Goal: Information Seeking & Learning: Learn about a topic

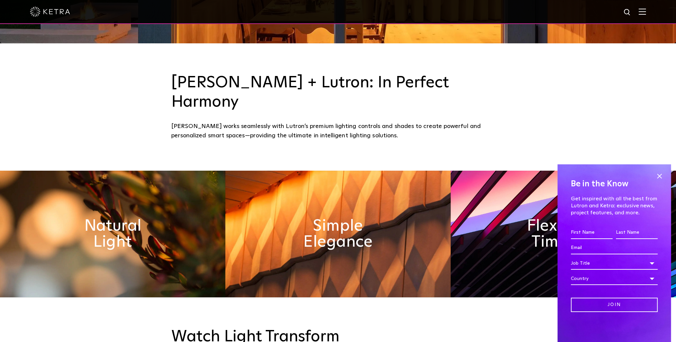
scroll to position [300, 0]
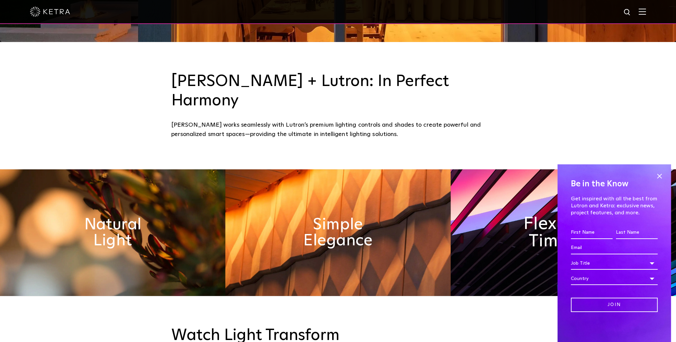
click at [521, 203] on img at bounding box center [562, 233] width 225 height 127
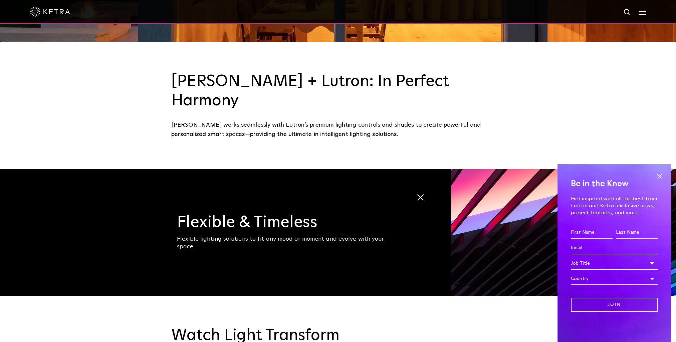
click at [499, 195] on img at bounding box center [562, 233] width 225 height 127
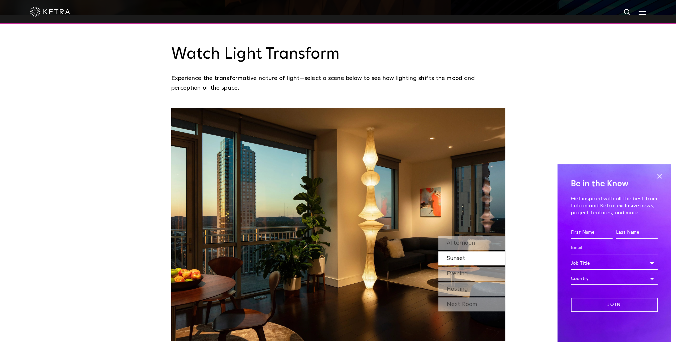
scroll to position [601, 0]
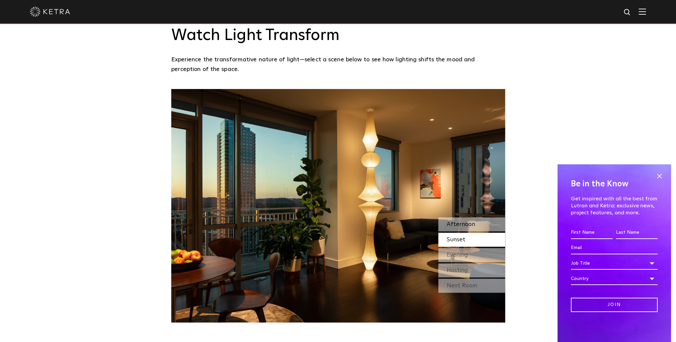
drag, startPoint x: 462, startPoint y: 205, endPoint x: 466, endPoint y: 205, distance: 4.0
click at [462, 222] on span "Afternoon" at bounding box center [460, 225] width 28 height 6
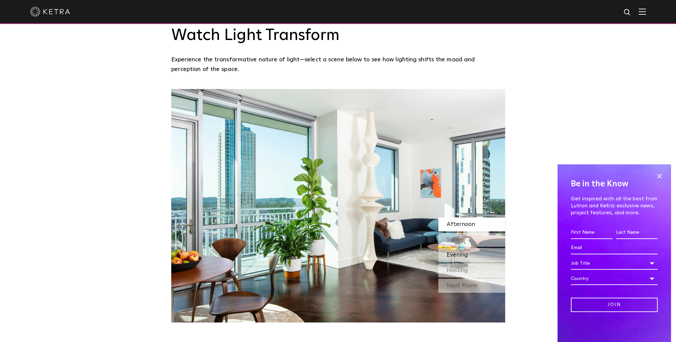
click at [465, 252] on span "Evening" at bounding box center [456, 255] width 21 height 6
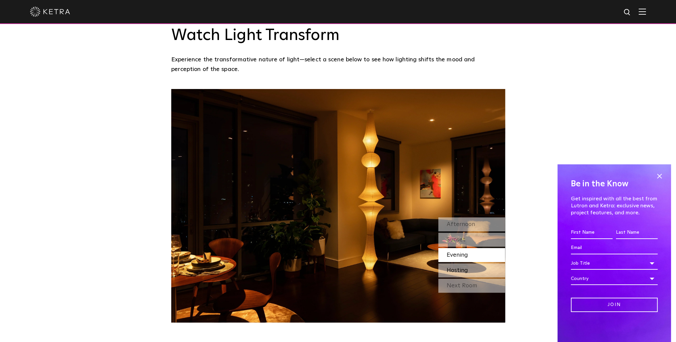
drag, startPoint x: 465, startPoint y: 254, endPoint x: 481, endPoint y: 258, distance: 16.5
click at [465, 268] on span "Hosting" at bounding box center [456, 271] width 21 height 6
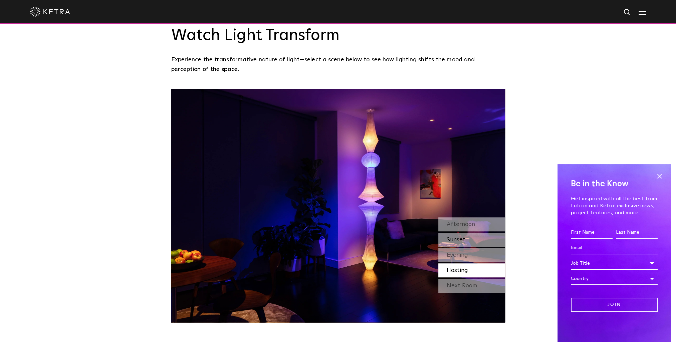
click at [477, 233] on div "Sunset" at bounding box center [471, 240] width 67 height 14
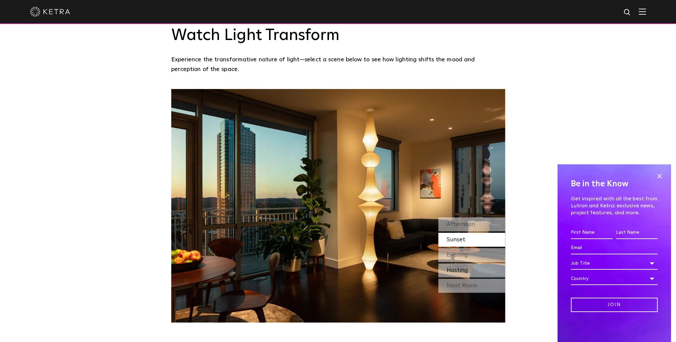
drag, startPoint x: 462, startPoint y: 254, endPoint x: 473, endPoint y: 258, distance: 11.7
click at [462, 268] on span "Hosting" at bounding box center [456, 271] width 21 height 6
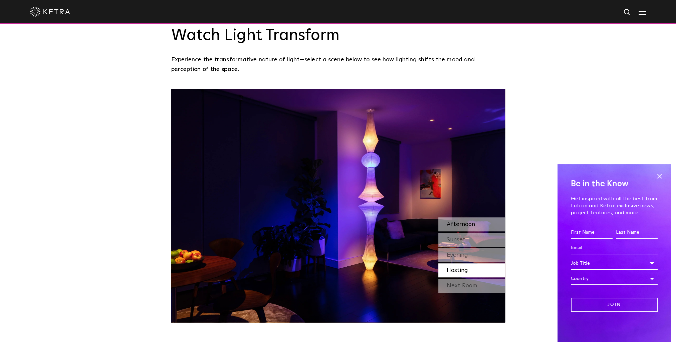
click at [467, 222] on span "Afternoon" at bounding box center [460, 225] width 28 height 6
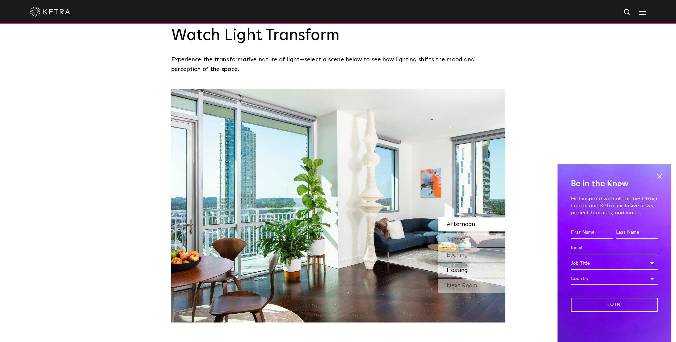
click at [454, 268] on span "Hosting" at bounding box center [456, 271] width 21 height 6
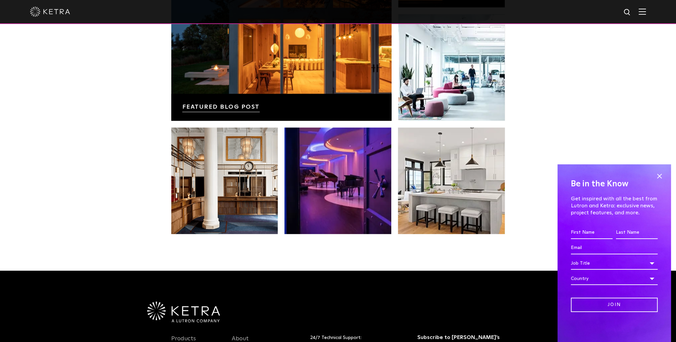
scroll to position [1301, 0]
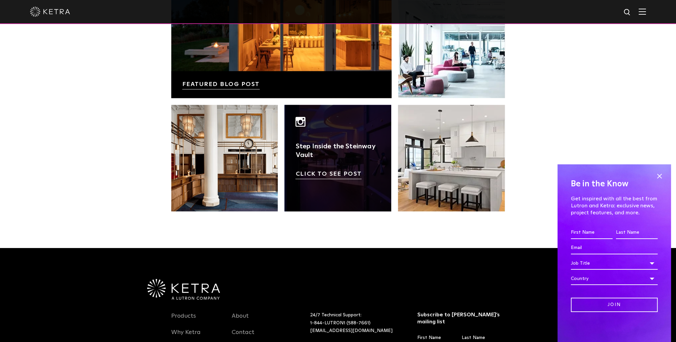
click at [320, 158] on link at bounding box center [337, 158] width 107 height 107
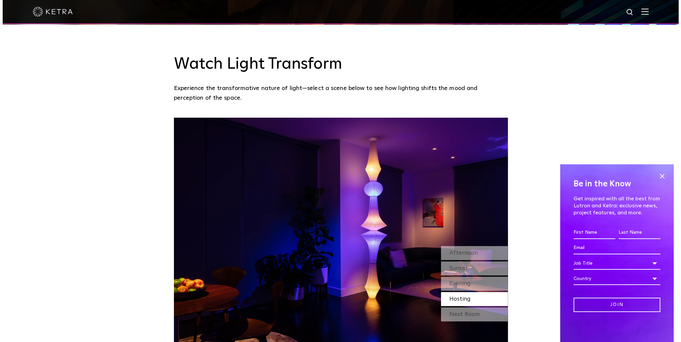
scroll to position [567, 0]
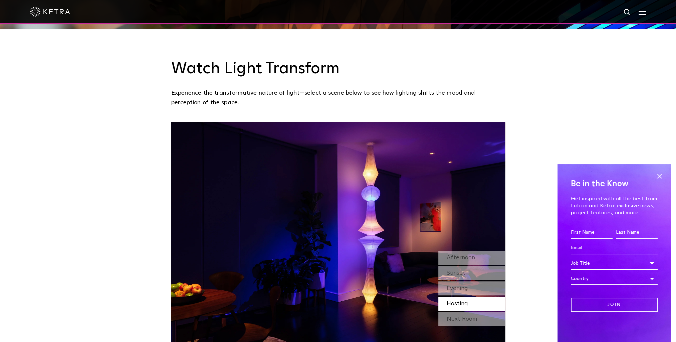
click at [645, 14] on img at bounding box center [641, 11] width 7 height 6
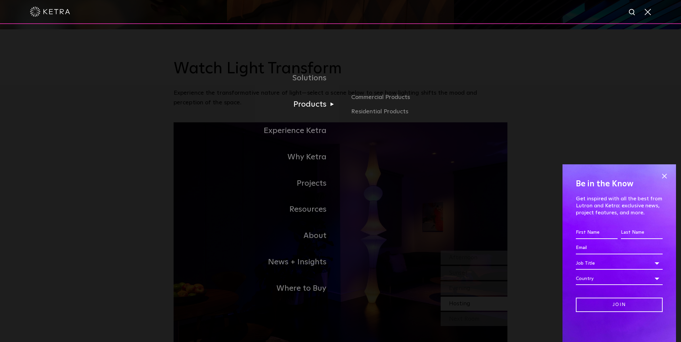
click at [315, 107] on link "Products" at bounding box center [257, 104] width 167 height 26
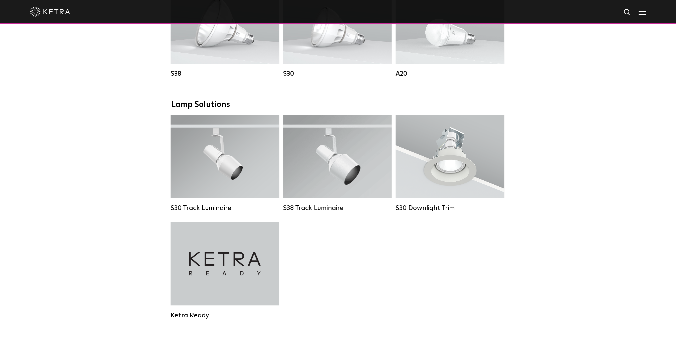
scroll to position [567, 0]
